Goal: Transaction & Acquisition: Purchase product/service

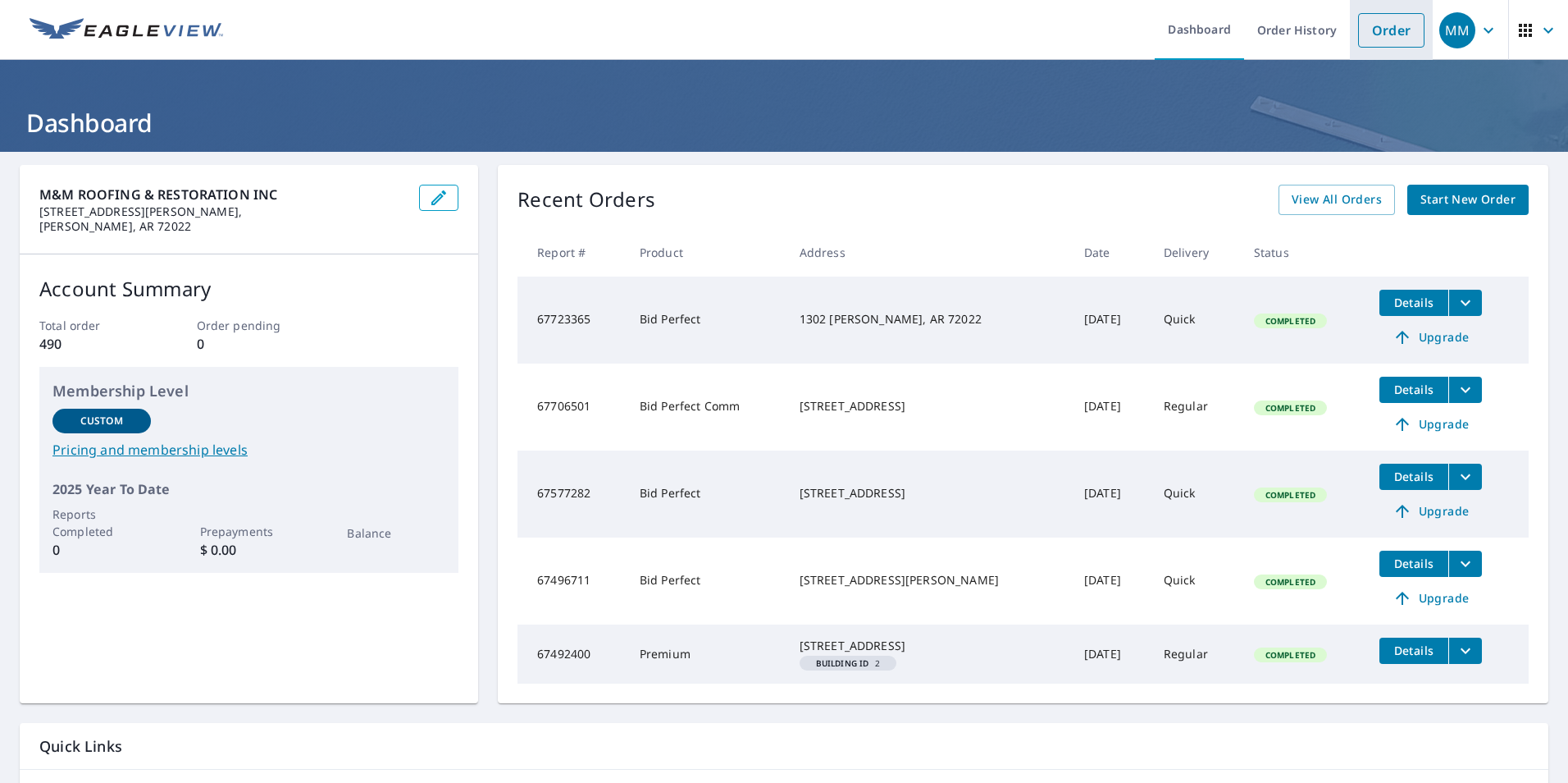
click at [1380, 32] on link "Order" at bounding box center [1390, 30] width 66 height 35
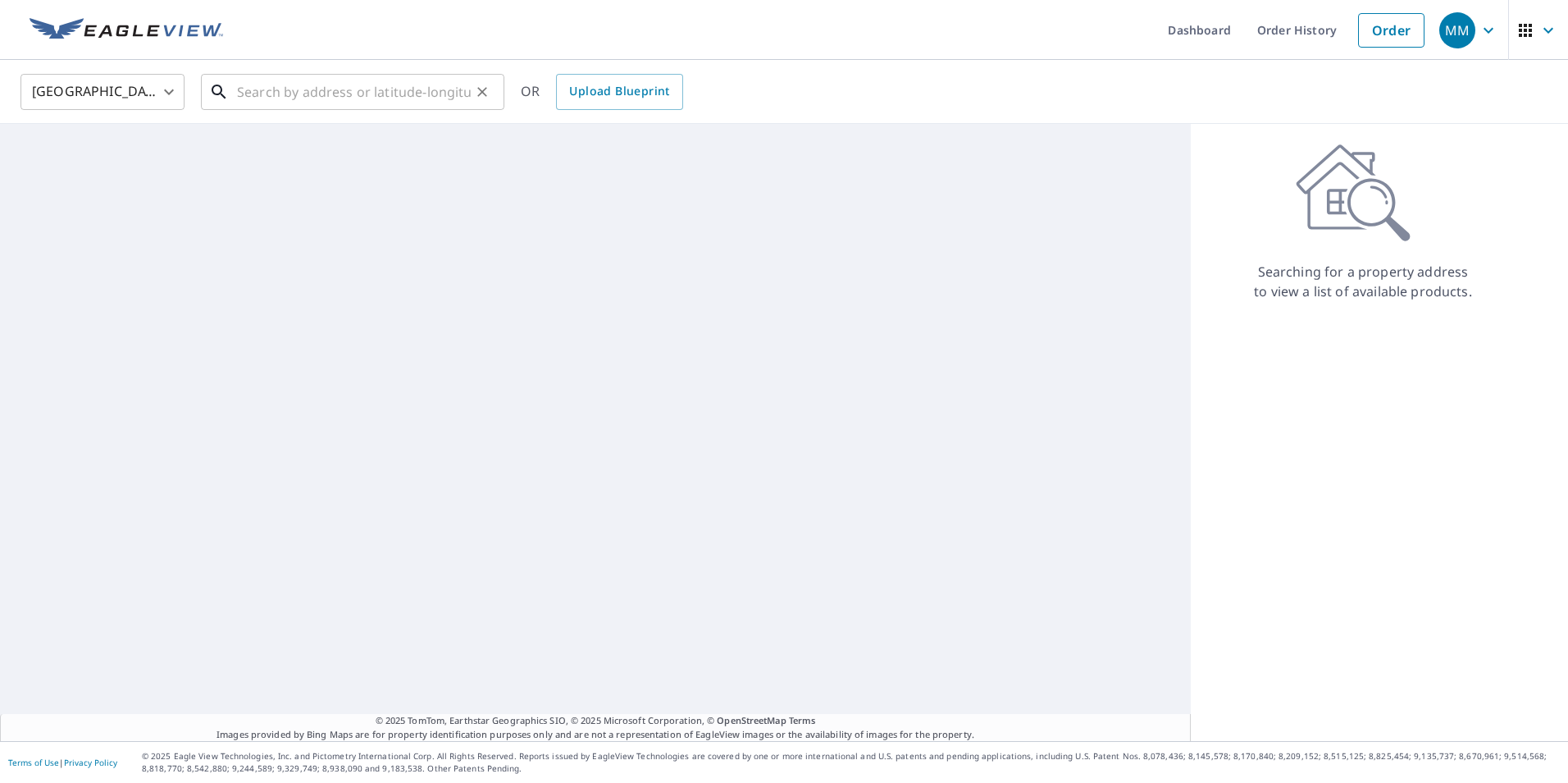
drag, startPoint x: 422, startPoint y: 90, endPoint x: 427, endPoint y: 96, distance: 7.8
click at [426, 95] on input "text" at bounding box center [353, 92] width 234 height 46
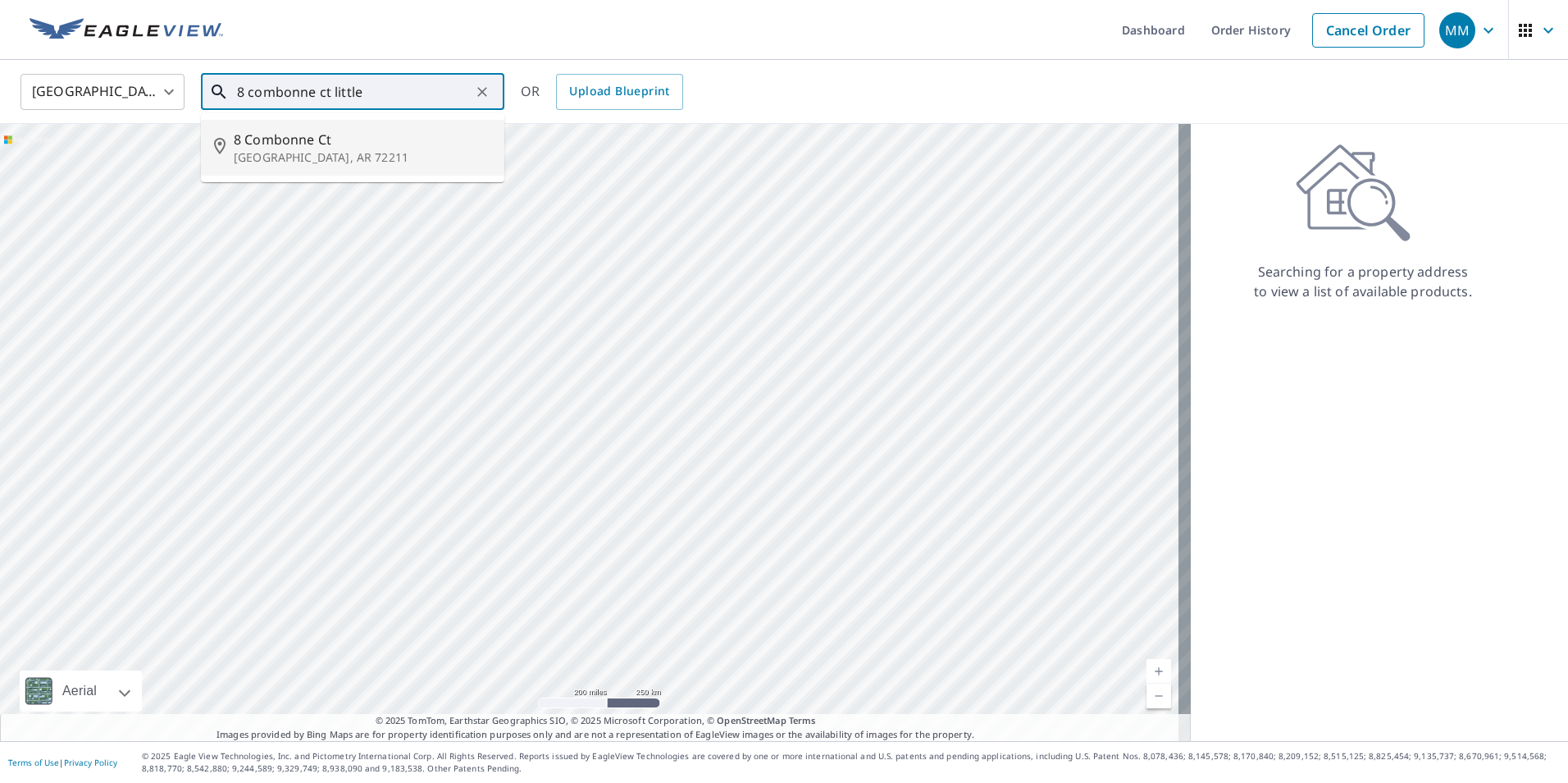
click at [371, 145] on span "8 Combonne Ct" at bounding box center [362, 139] width 257 height 20
type input "[STREET_ADDRESS]"
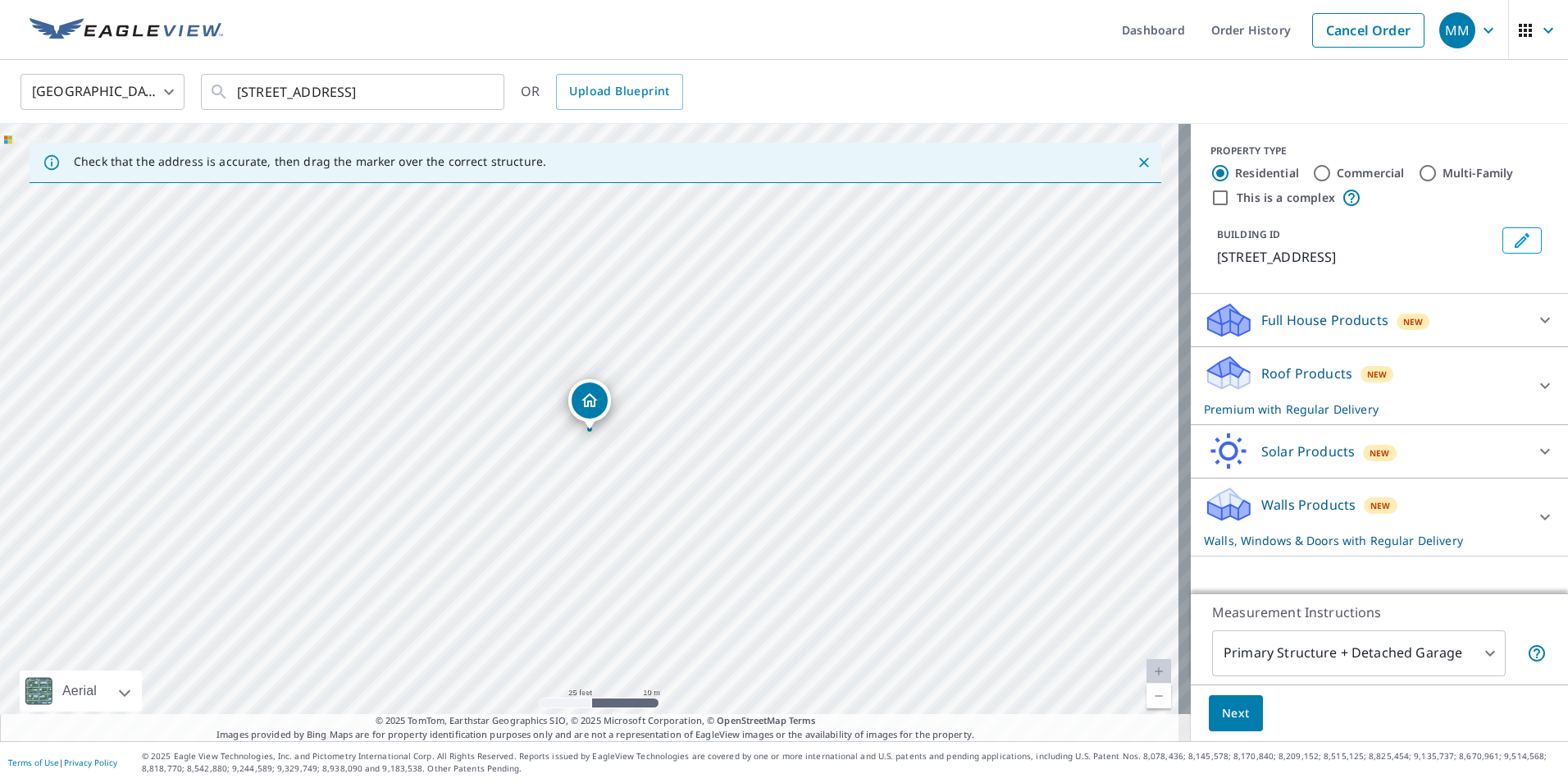
click at [1535, 381] on icon at bounding box center [1545, 385] width 20 height 20
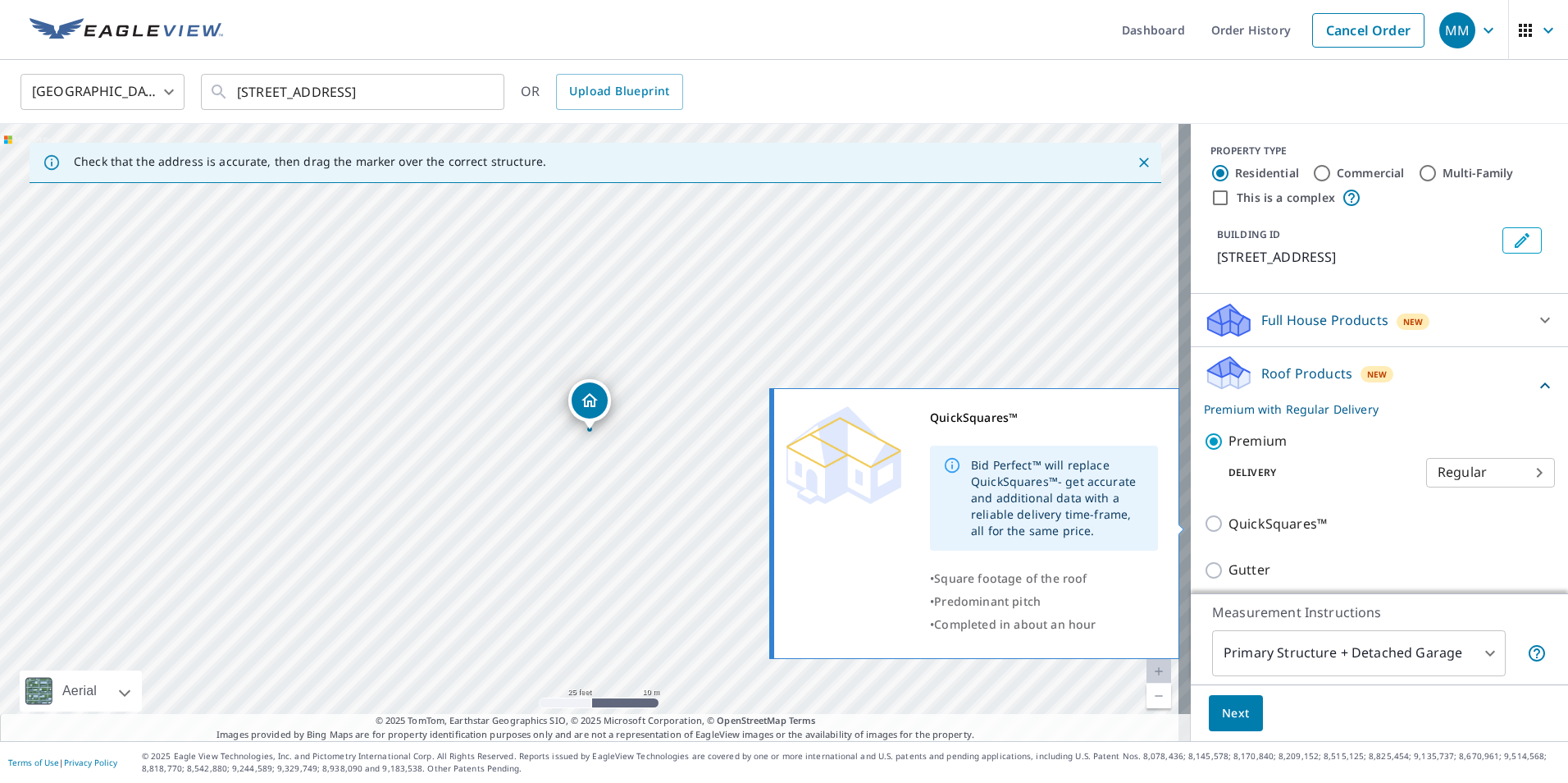
click at [1203, 519] on input "QuickSquares™" at bounding box center [1216, 523] width 24 height 20
checkbox input "true"
checkbox input "false"
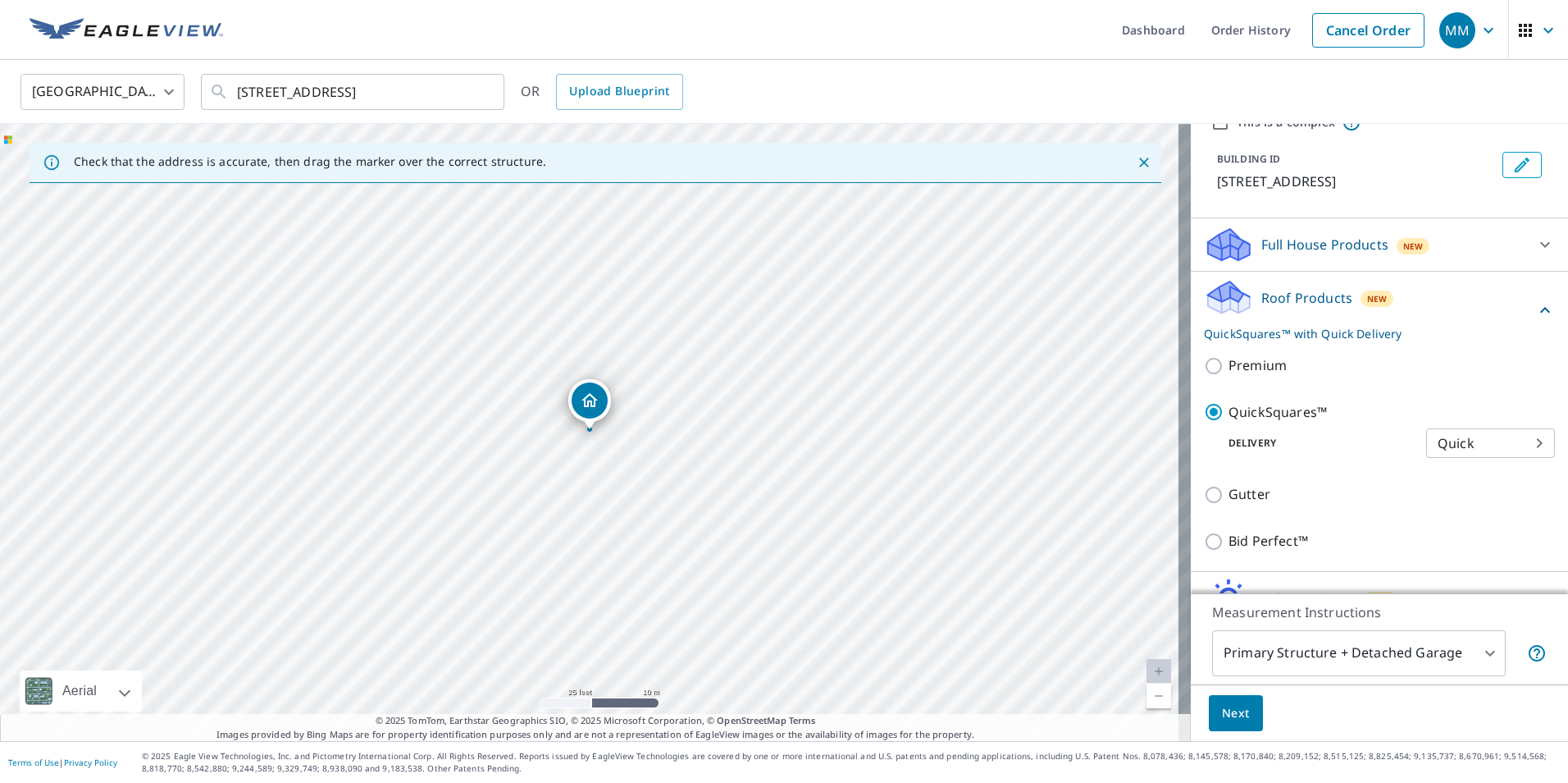
scroll to position [161, 0]
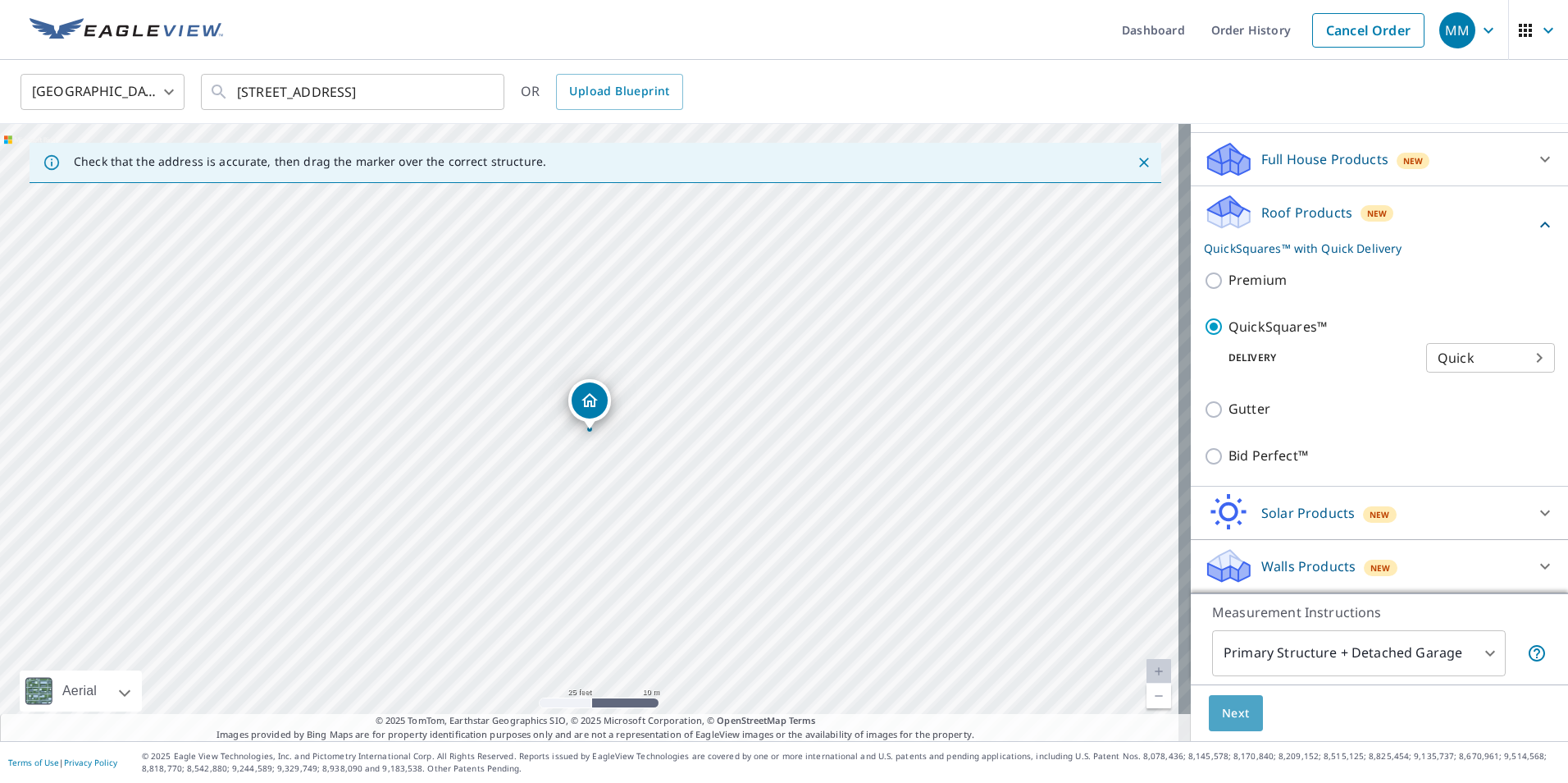
click at [1222, 709] on span "Next" at bounding box center [1236, 714] width 28 height 21
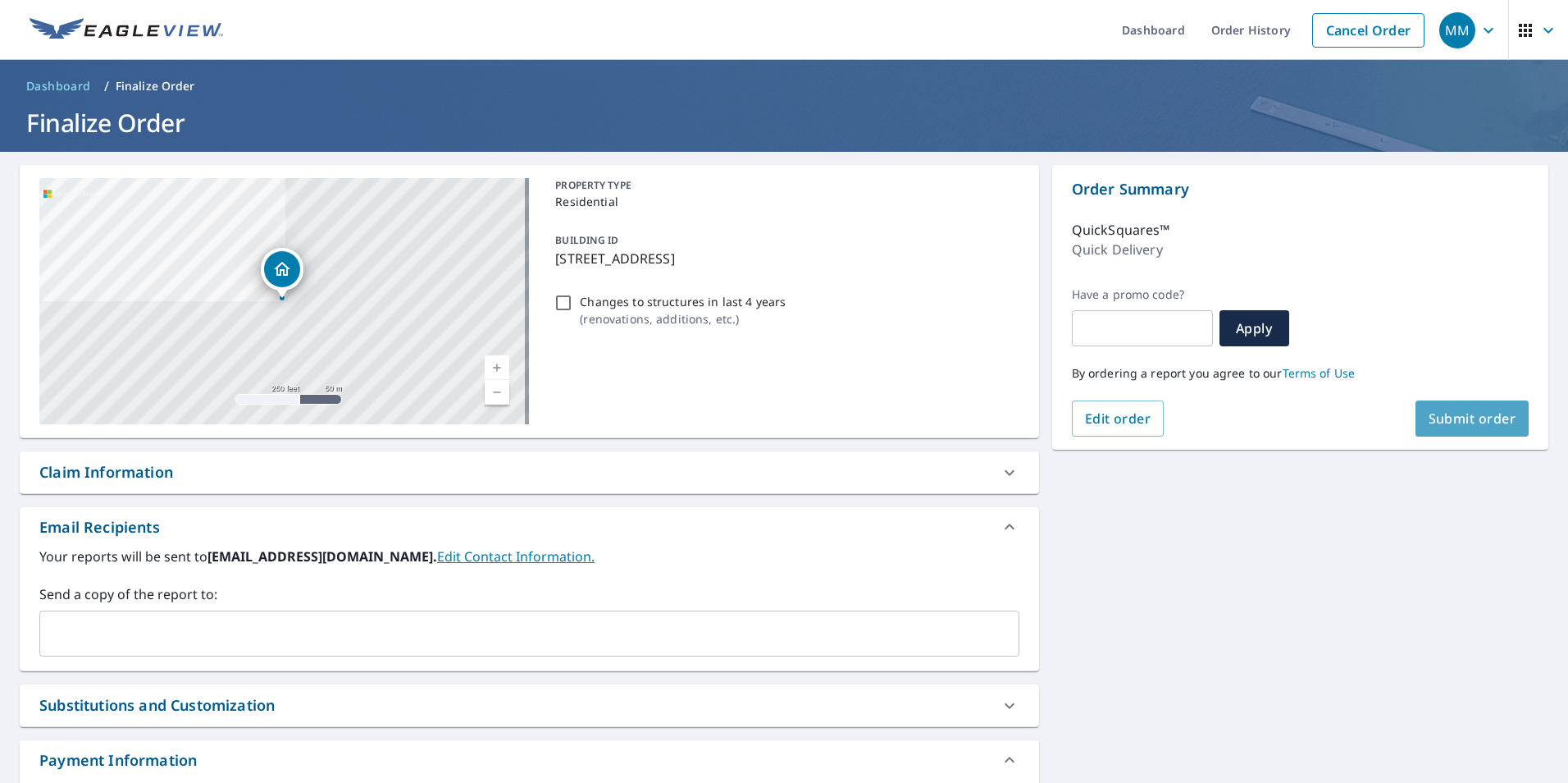
click at [1454, 414] on span "Submit order" at bounding box center [1473, 418] width 88 height 18
checkbox input "true"
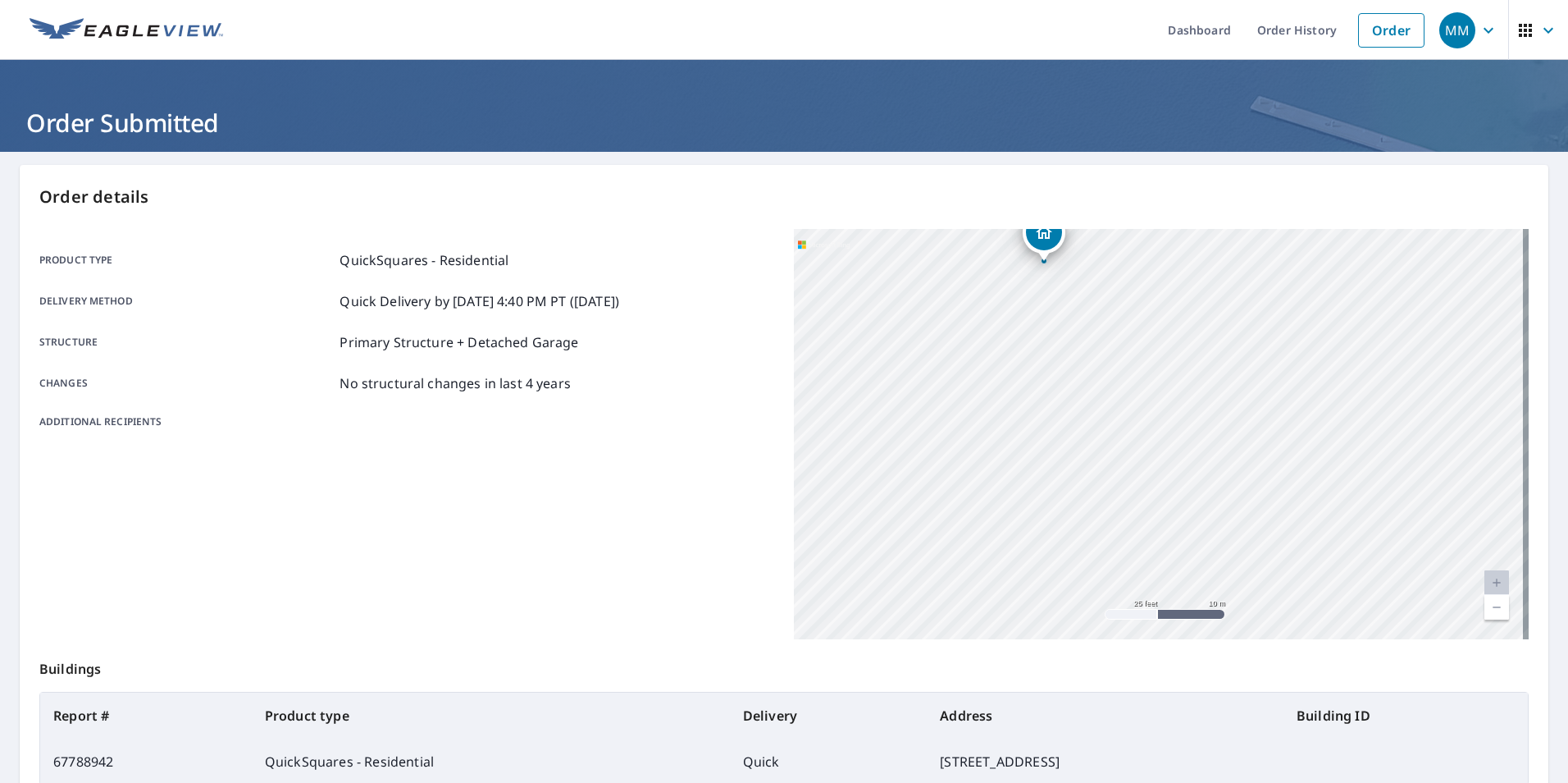
drag, startPoint x: 1194, startPoint y: 329, endPoint x: 935, endPoint y: 632, distance: 398.6
click at [929, 658] on div "Order details Product type QuickSquares - Residential Delivery method Quick Del…" at bounding box center [784, 537] width 1529 height 746
click at [938, 560] on div "[STREET_ADDRESS]" at bounding box center [1161, 434] width 735 height 410
drag, startPoint x: 953, startPoint y: 373, endPoint x: 956, endPoint y: 472, distance: 99.0
click at [956, 472] on div "[STREET_ADDRESS]" at bounding box center [1161, 434] width 735 height 410
